Goal: Navigation & Orientation: Find specific page/section

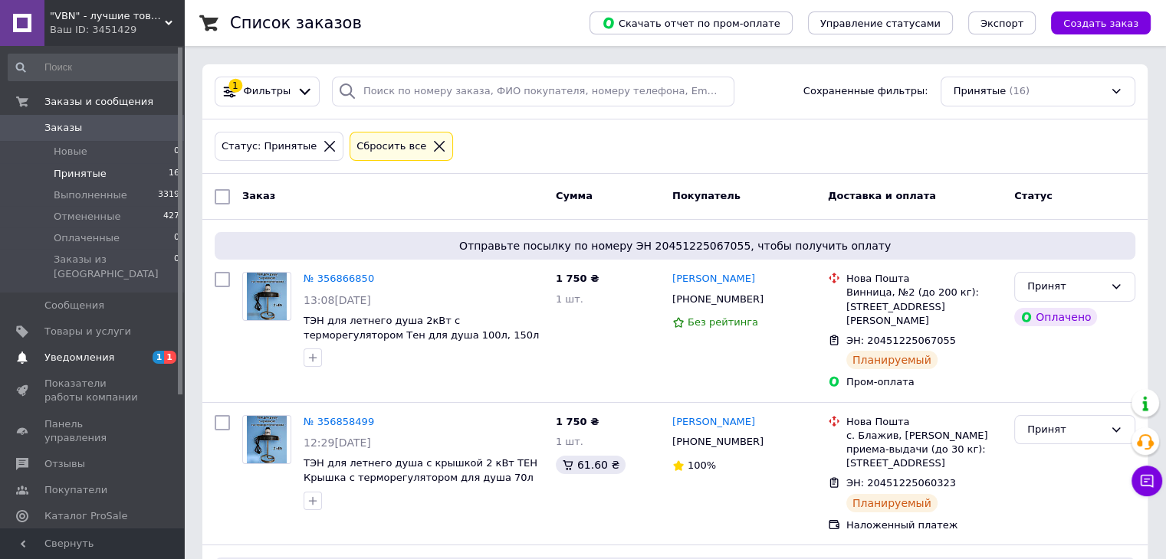
click at [60, 351] on span "Уведомления" at bounding box center [79, 358] width 70 height 14
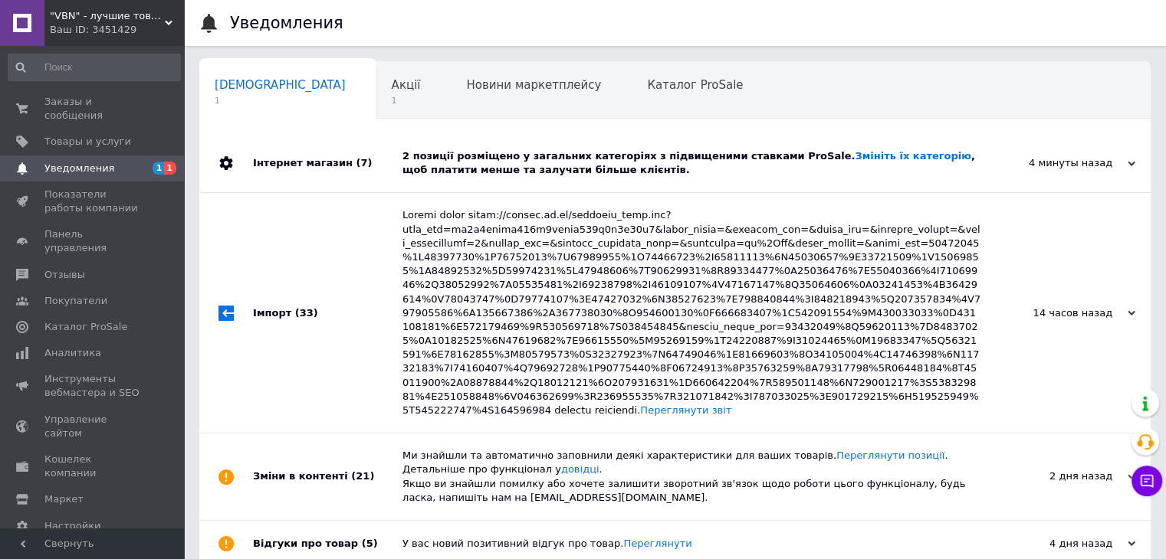
click at [374, 172] on div "Інтернет магазин (7)" at bounding box center [327, 163] width 149 height 58
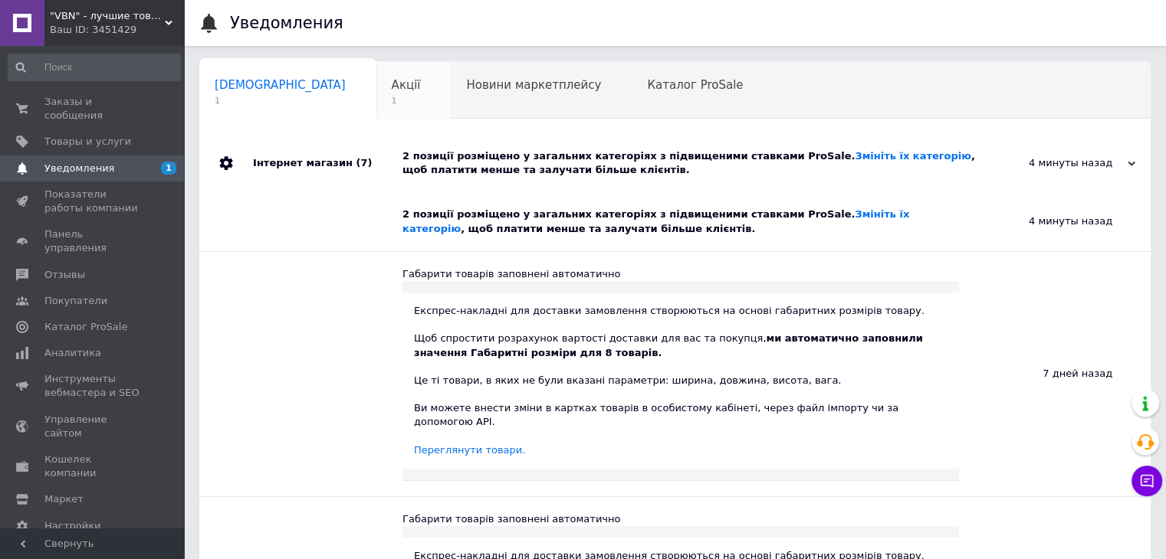
click at [376, 94] on div "Акції 1" at bounding box center [413, 91] width 75 height 58
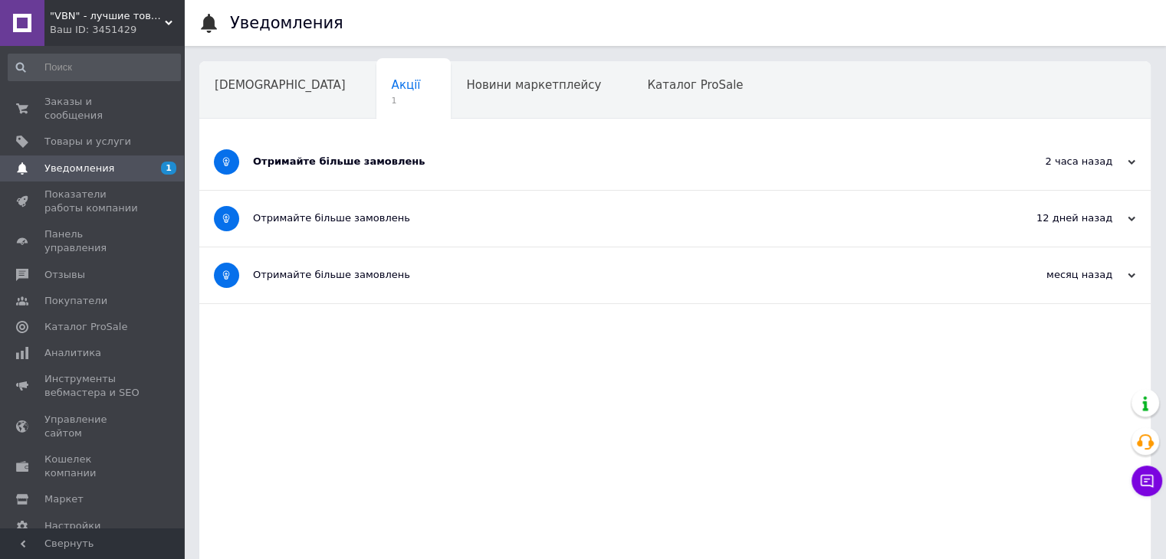
click at [428, 167] on div "Отримайте більше замовлень" at bounding box center [617, 162] width 729 height 14
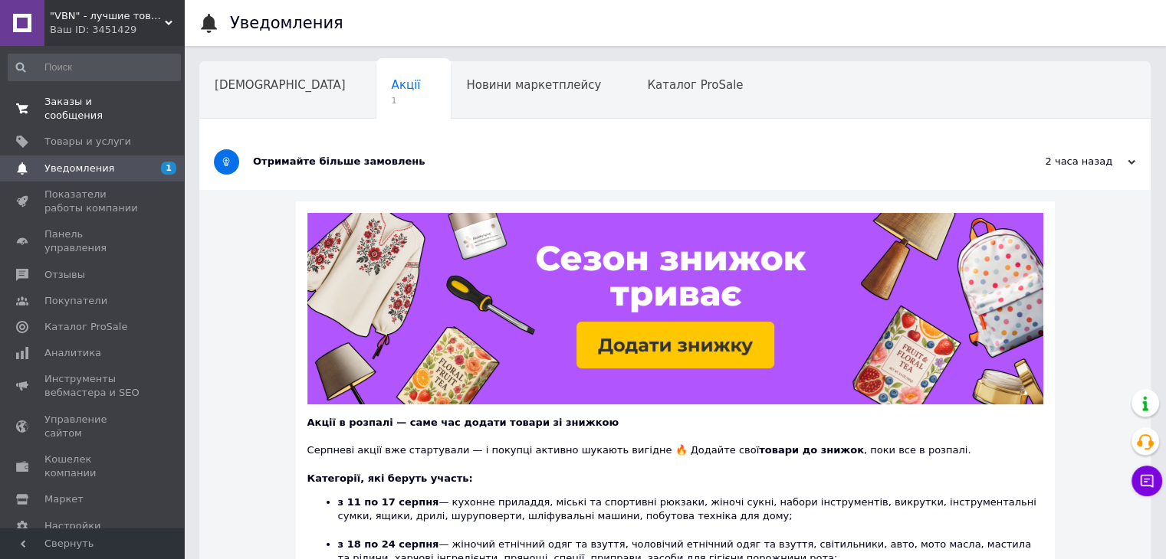
click at [77, 111] on link "Заказы и сообщения 0 0" at bounding box center [94, 109] width 189 height 40
